Goal: Register for event/course

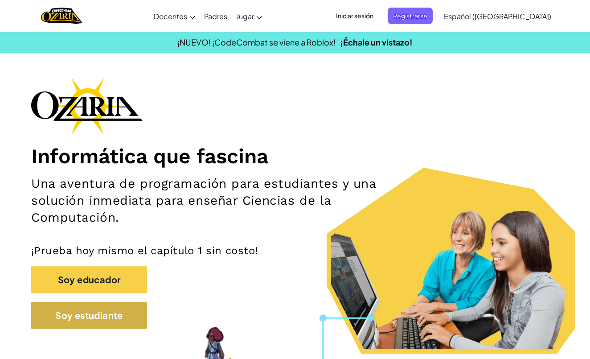
click at [85, 313] on button "Soy estudiante" at bounding box center [89, 315] width 116 height 27
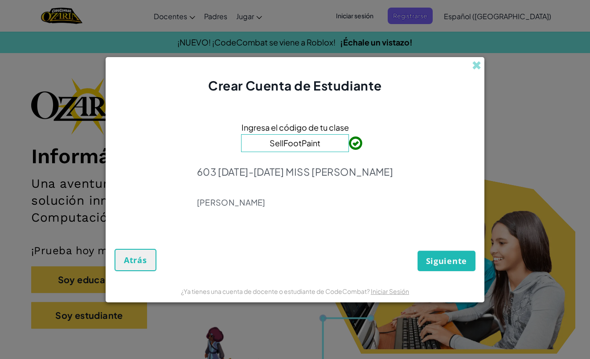
type input "SellFootPaint"
click at [440, 263] on span "Siguiente" at bounding box center [446, 260] width 41 height 11
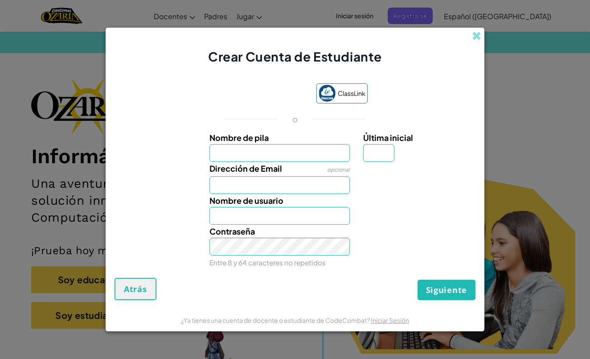
click at [86, 209] on div "Crear Cuenta de Estudiante ClassLink o Nombre de pila Última inicial Dirección …" at bounding box center [295, 179] width 590 height 359
click at [475, 35] on span at bounding box center [476, 35] width 9 height 9
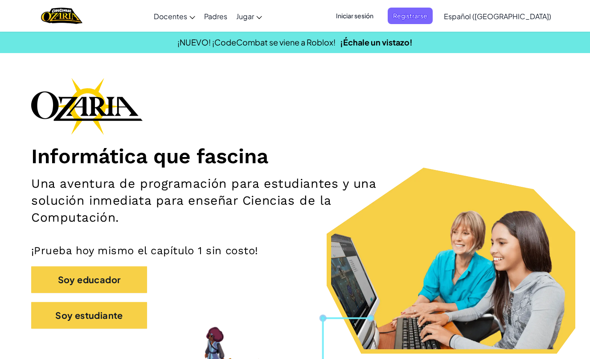
click at [379, 16] on span "Iniciar sesión" at bounding box center [355, 16] width 48 height 16
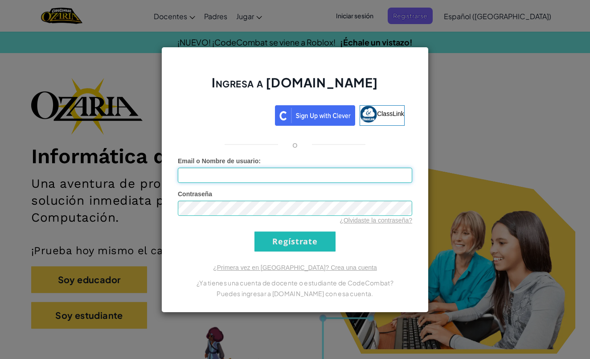
type input "[PERSON_NAME]"
click at [295, 241] on input "Regístrate" at bounding box center [295, 241] width 81 height 20
click at [291, 238] on input "Regístrate" at bounding box center [295, 241] width 81 height 20
